Goal: Find contact information: Find contact information

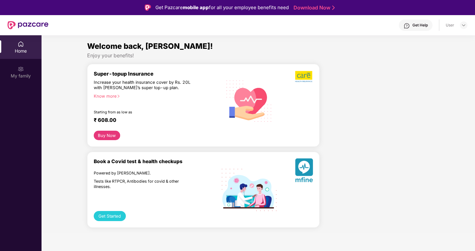
click at [414, 28] on div "Get Help" at bounding box center [416, 25] width 34 height 11
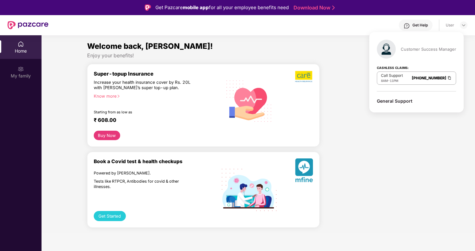
click at [399, 102] on div "General Support" at bounding box center [416, 101] width 79 height 6
click at [315, 50] on div "Welcome back, [PERSON_NAME]!" at bounding box center [258, 46] width 342 height 12
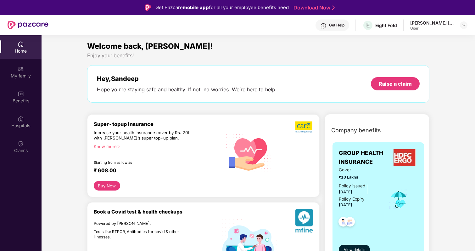
click at [341, 24] on div "Get Help" at bounding box center [336, 25] width 15 height 5
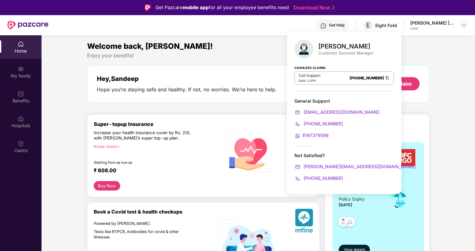
scroll to position [35, 0]
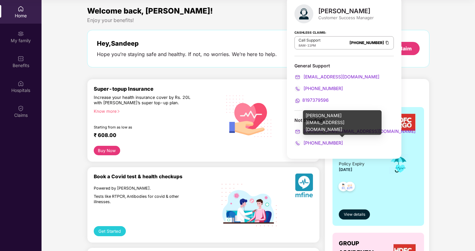
click at [342, 128] on span "[PERSON_NAME][EMAIL_ADDRESS][DOMAIN_NAME]" at bounding box center [358, 130] width 113 height 5
drag, startPoint x: 369, startPoint y: 128, endPoint x: 303, endPoint y: 132, distance: 66.2
click at [303, 132] on div "[PERSON_NAME][EMAIL_ADDRESS][DOMAIN_NAME]" at bounding box center [344, 131] width 99 height 7
copy span "[PERSON_NAME][EMAIL_ADDRESS][DOMAIN_NAME]"
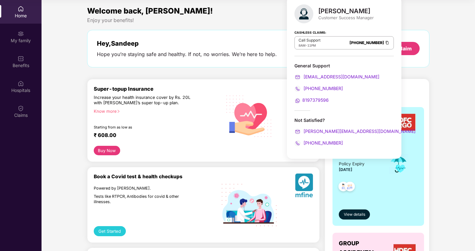
click at [223, 37] on div "Hey, [PERSON_NAME] you’re staying safe and healthy. If not, no worries. We’re h…" at bounding box center [258, 48] width 342 height 37
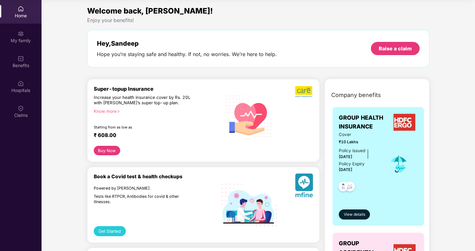
scroll to position [0, 0]
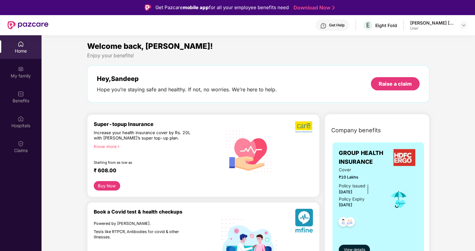
click at [427, 27] on div "User" at bounding box center [432, 28] width 44 height 5
click at [448, 24] on div "[PERSON_NAME] [PERSON_NAME]" at bounding box center [432, 23] width 44 height 6
click at [463, 27] on img at bounding box center [463, 25] width 5 height 5
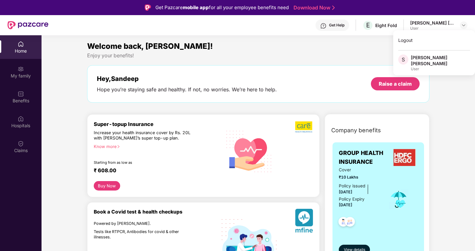
click at [428, 53] on div "Logout S [PERSON_NAME] [PERSON_NAME] User" at bounding box center [434, 52] width 82 height 45
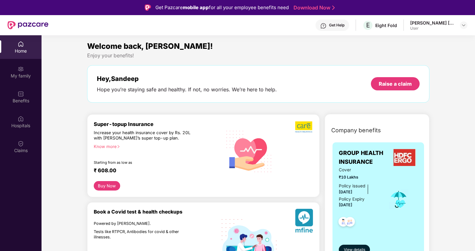
click at [428, 53] on div "Enjoy your benefits!" at bounding box center [258, 55] width 342 height 7
click at [21, 68] on img at bounding box center [21, 69] width 6 height 6
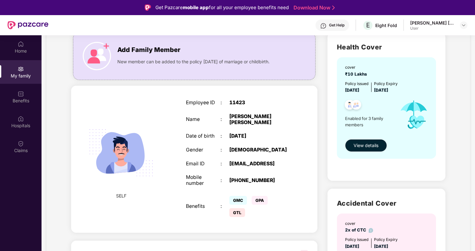
scroll to position [50, 0]
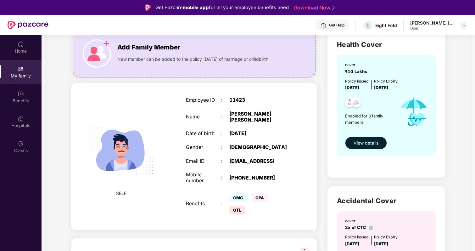
click at [238, 103] on div "11423" at bounding box center [259, 100] width 61 height 6
click at [197, 103] on div "Employee ID" at bounding box center [203, 100] width 35 height 6
drag, startPoint x: 197, startPoint y: 104, endPoint x: 255, endPoint y: 104, distance: 57.9
click at [255, 103] on div "Employee ID : 11423" at bounding box center [238, 100] width 104 height 6
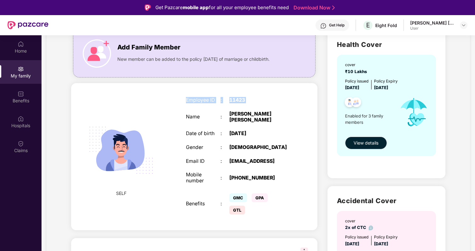
copy div "Employee ID : 11423"
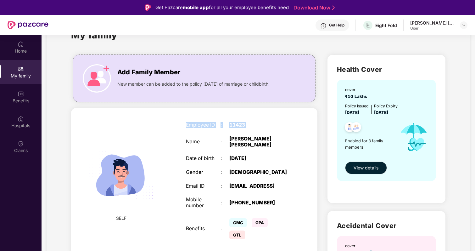
scroll to position [0, 0]
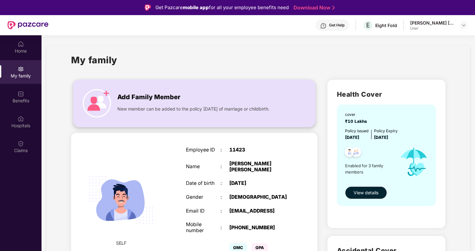
click at [201, 112] on span "New member can be added to the policy [DATE] of marriage or childbirth." at bounding box center [193, 108] width 152 height 7
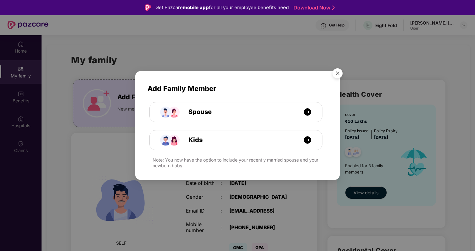
click at [341, 72] on img "Close" at bounding box center [338, 74] width 18 height 18
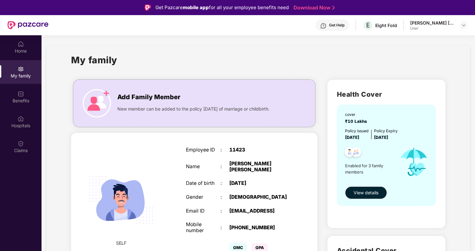
click at [297, 61] on div "My family" at bounding box center [258, 64] width 375 height 22
